Goal: Book appointment/travel/reservation

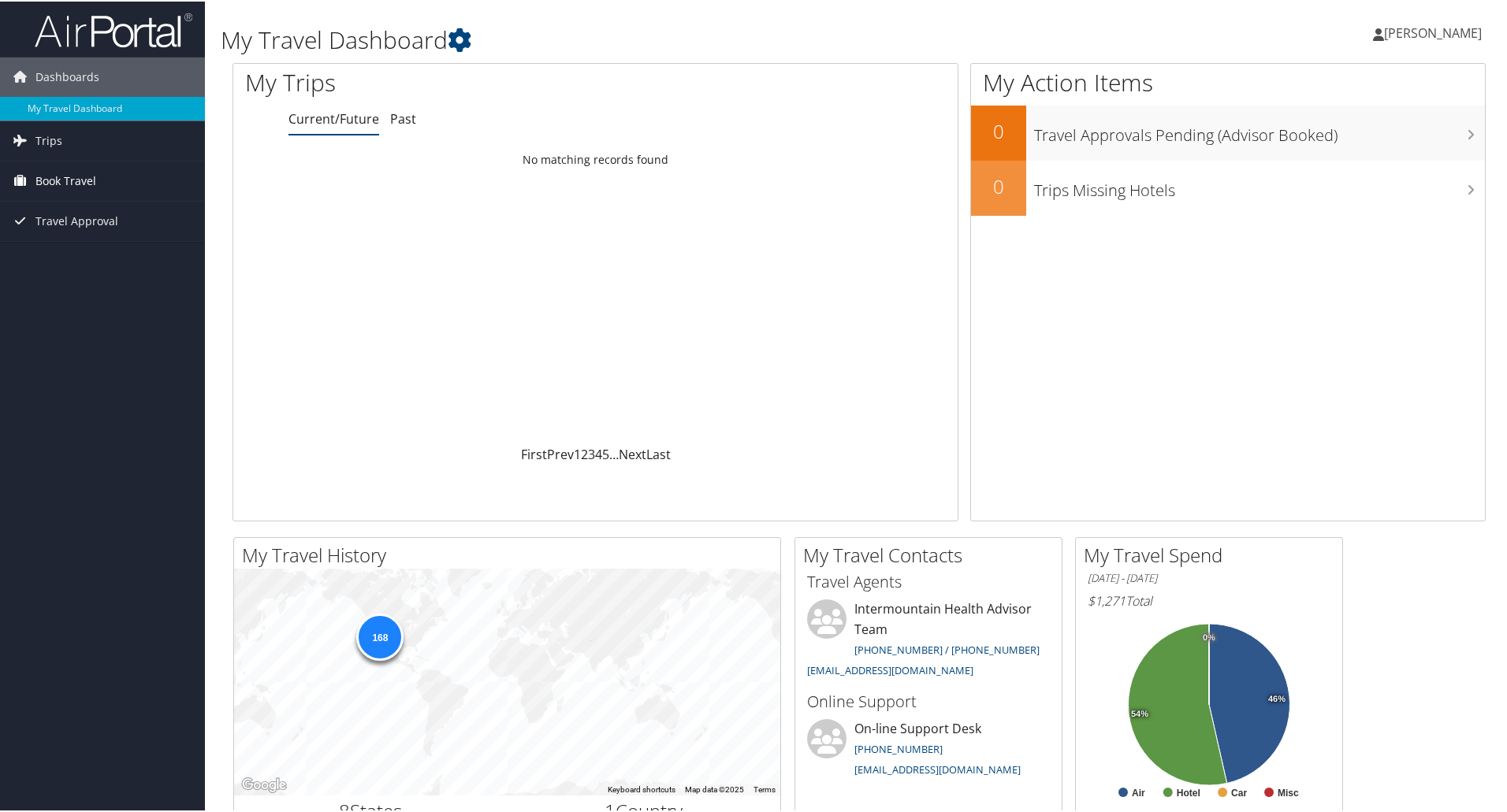
click at [55, 175] on span "Book Travel" at bounding box center [65, 179] width 61 height 39
click at [75, 258] on link "Book/Manage Online Trips" at bounding box center [103, 259] width 205 height 24
click at [62, 261] on link "Book/Manage Online Trips" at bounding box center [103, 259] width 205 height 24
